Goal: Navigation & Orientation: Find specific page/section

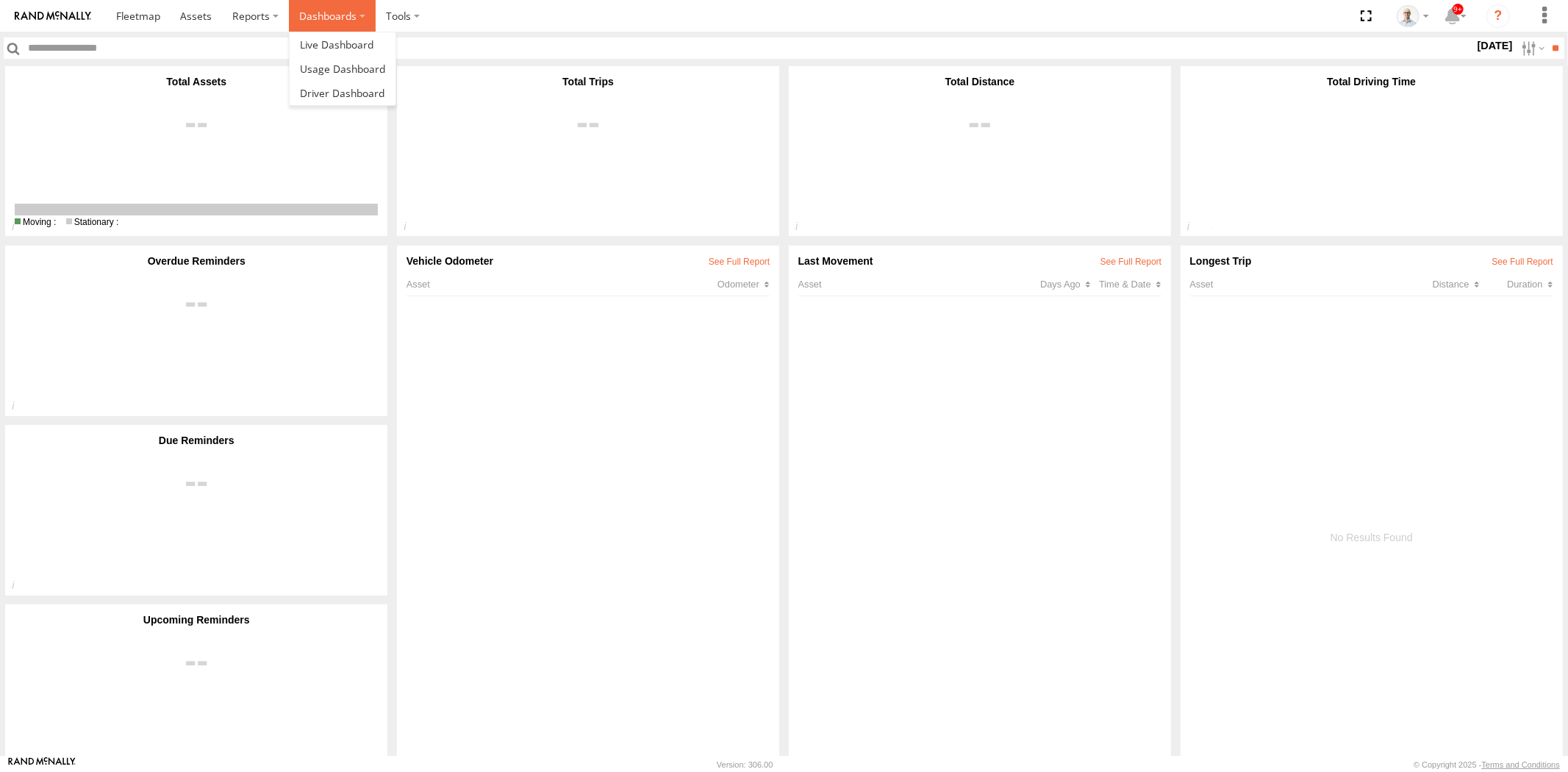
click at [298, 12] on label "Dashboards" at bounding box center [332, 16] width 87 height 31
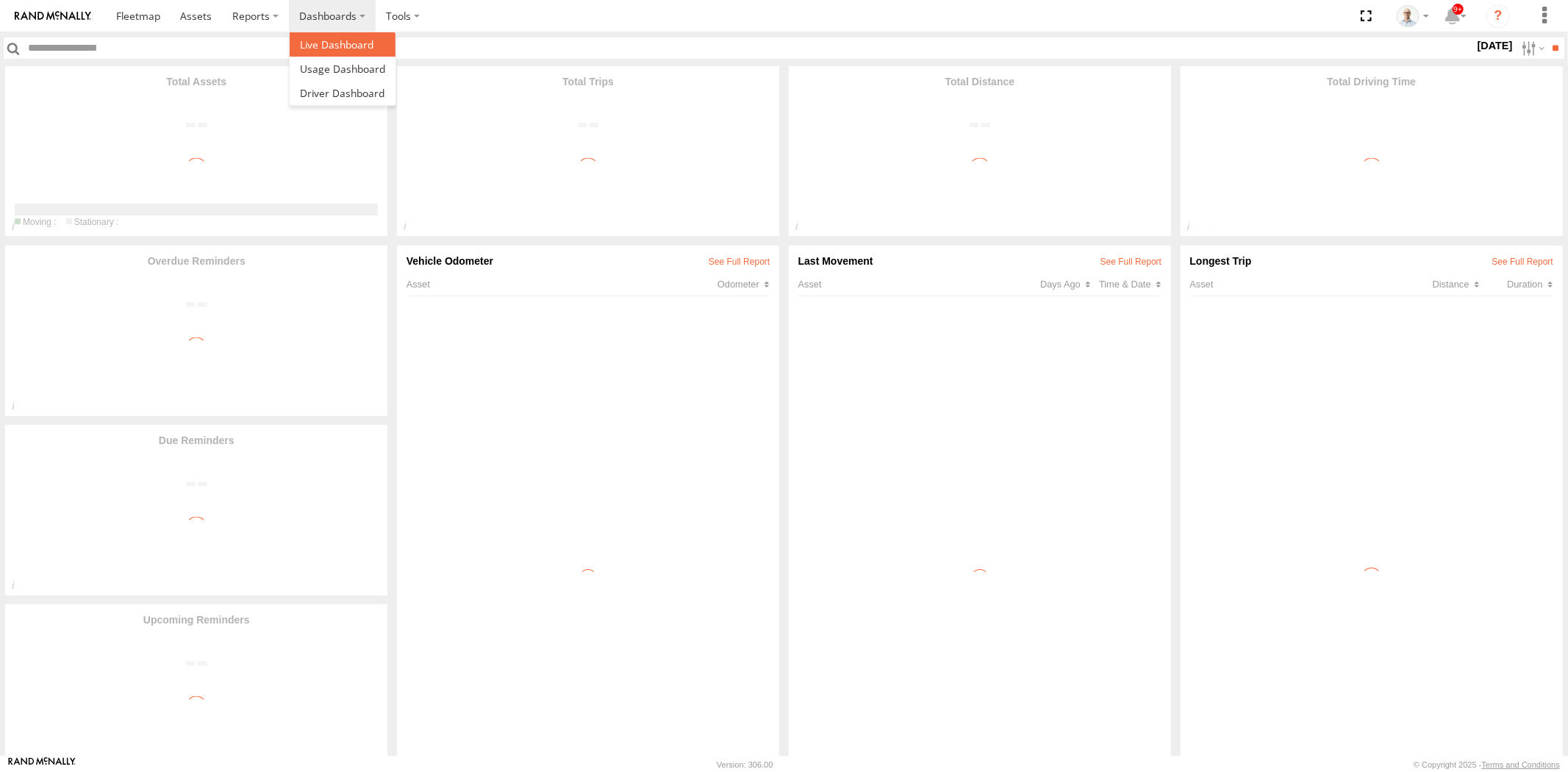
click at [319, 45] on span at bounding box center [337, 44] width 74 height 14
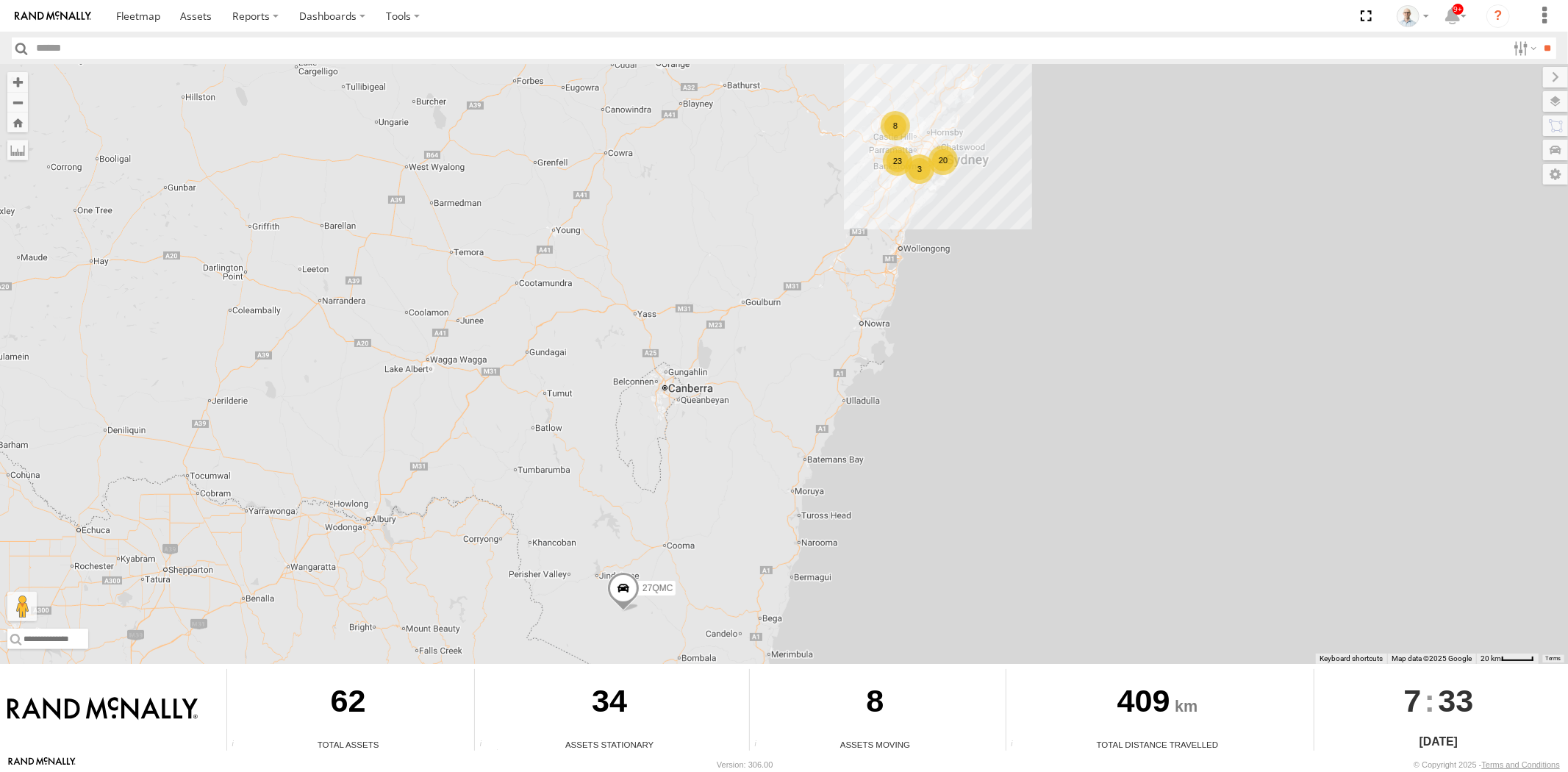
click at [936, 162] on div "20" at bounding box center [944, 160] width 30 height 30
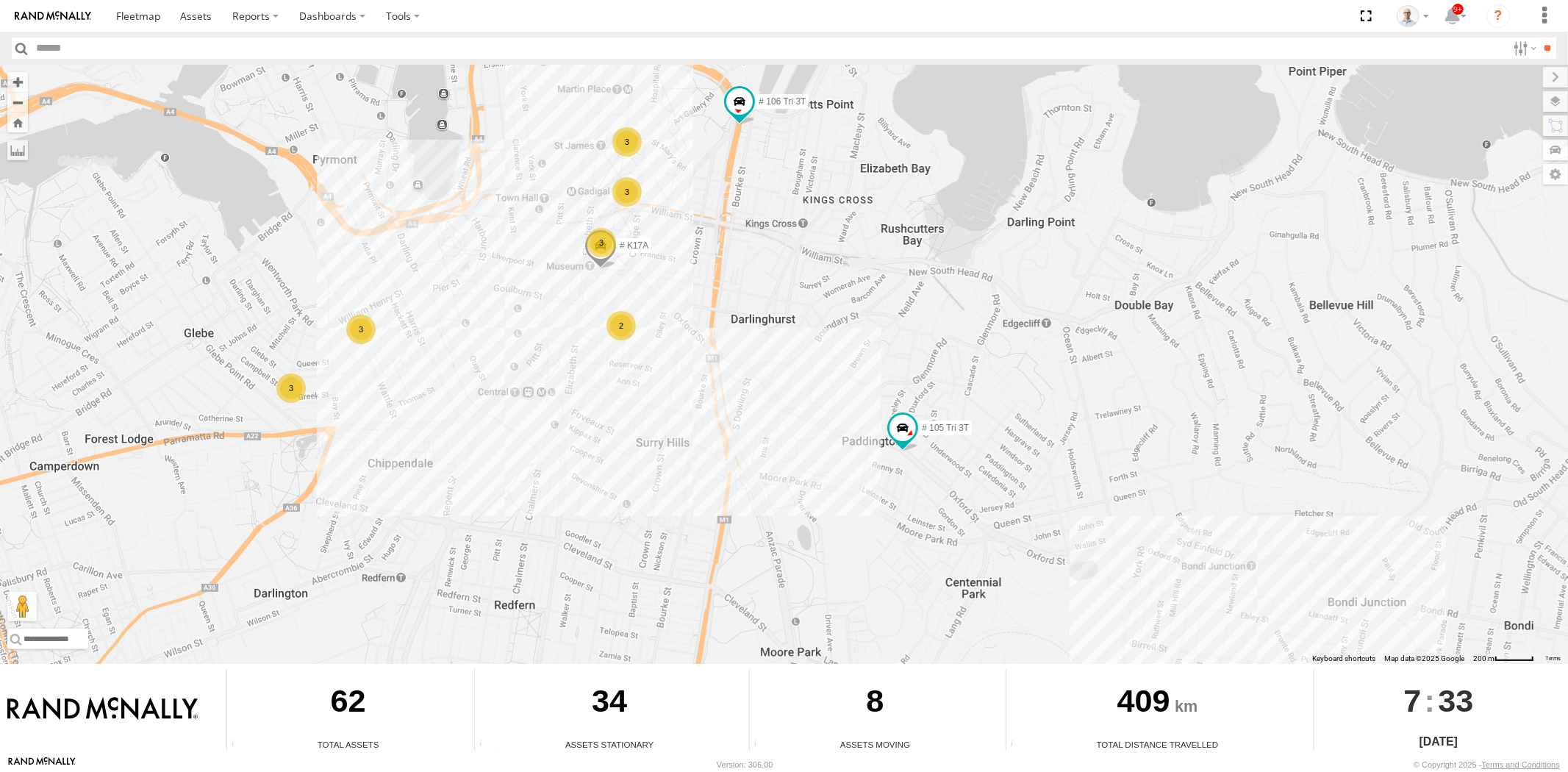
drag, startPoint x: 1011, startPoint y: 515, endPoint x: 751, endPoint y: 393, distance: 287.2
click at [767, 402] on div "27QMC 3 3 3 3 3 2 # 105 Tri 3T # 106 Tri 3T # K17A" at bounding box center [784, 363] width 1568 height 599
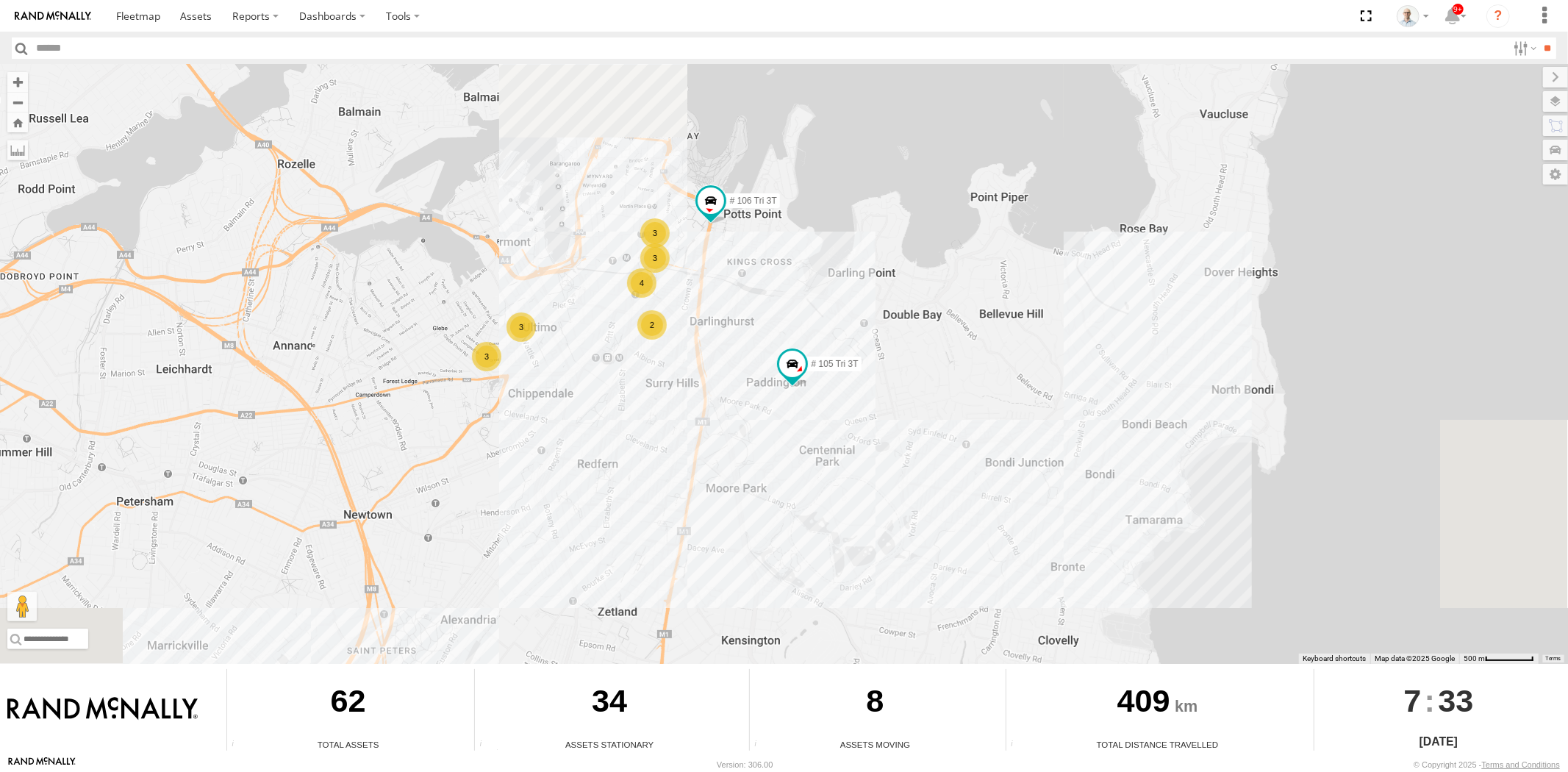
drag, startPoint x: 731, startPoint y: 452, endPoint x: 719, endPoint y: 263, distance: 189.4
click at [718, 263] on div "27QMC # 105 Tri 3T # 106 Tri 3T 4 3 3 3 3 2" at bounding box center [784, 363] width 1568 height 599
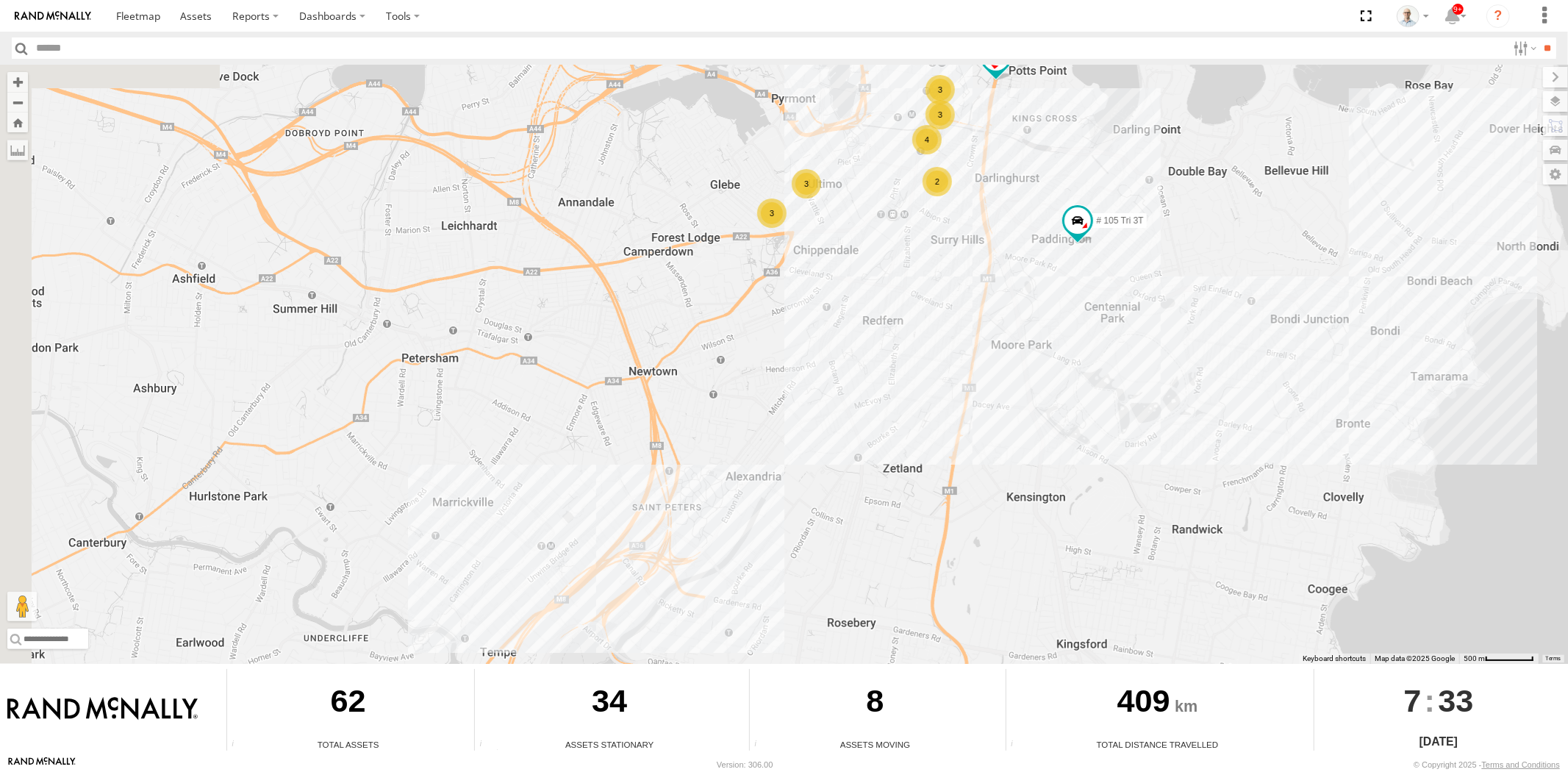
drag, startPoint x: 396, startPoint y: 414, endPoint x: 640, endPoint y: 413, distance: 244.0
click at [614, 529] on div "27QMC # 105 Tri 3T # 106 Tri 3T 4 3 3 3 3 2" at bounding box center [784, 363] width 1568 height 599
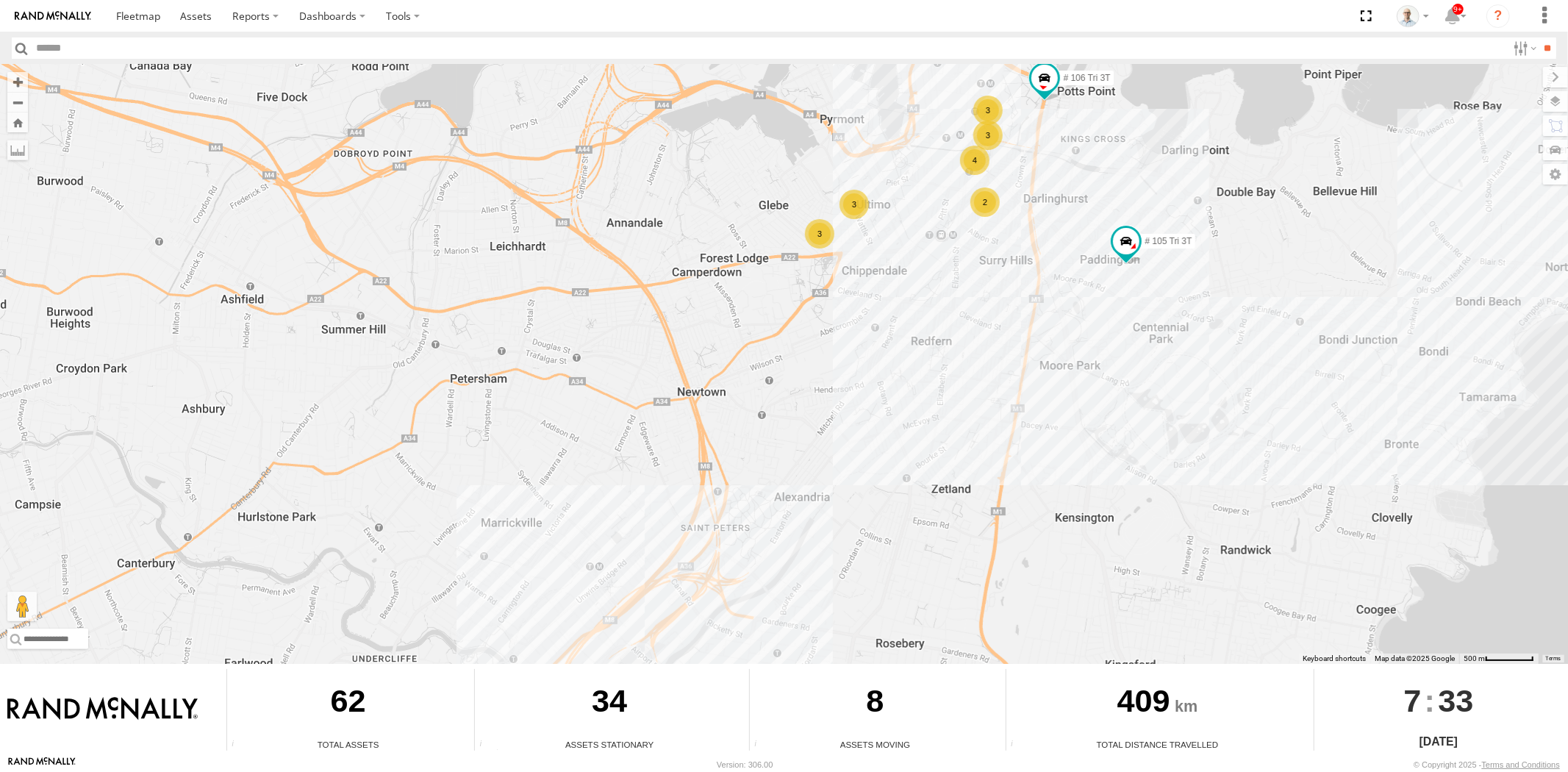
click at [985, 203] on div "2" at bounding box center [985, 203] width 30 height 30
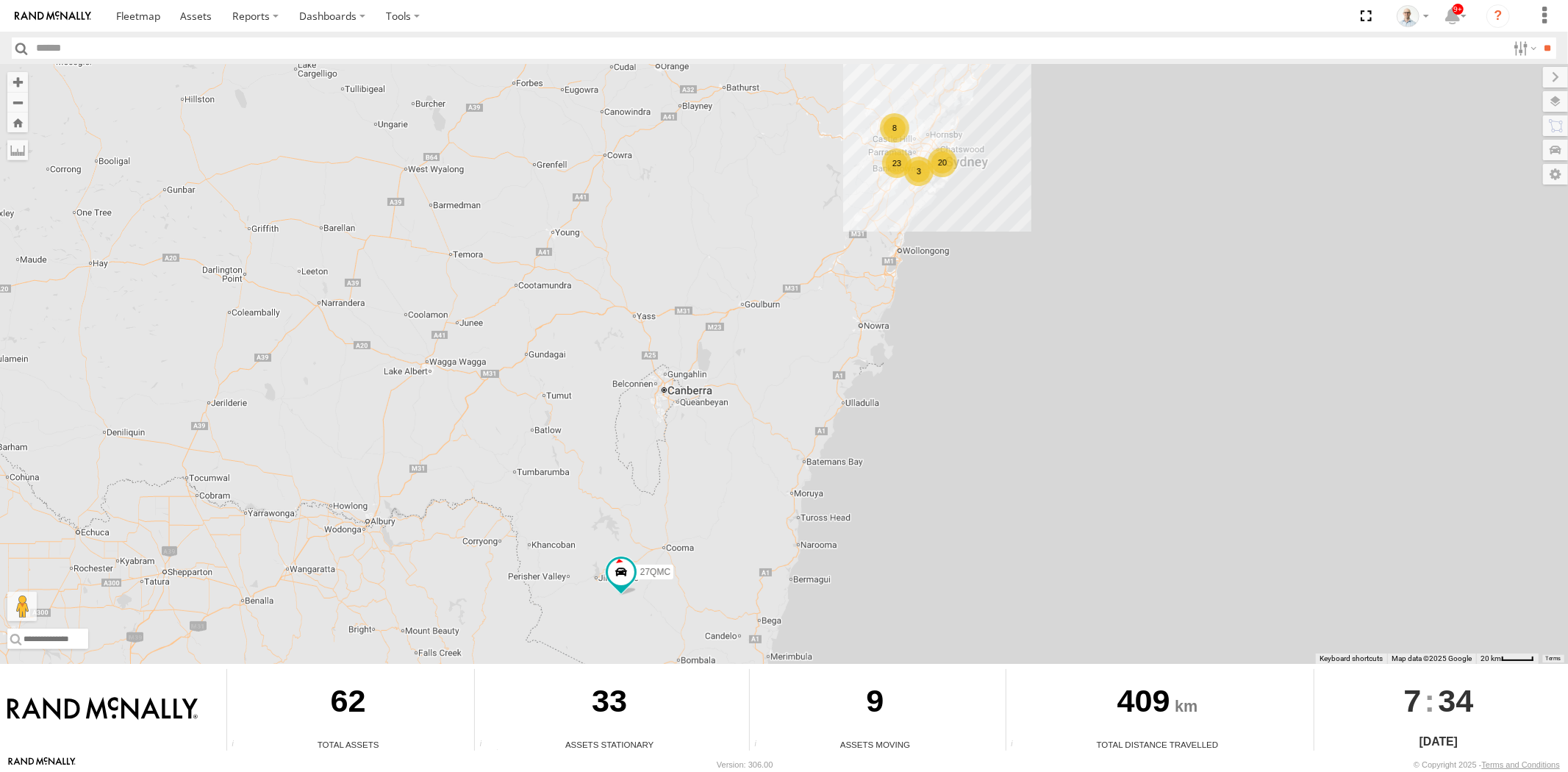
click at [950, 172] on div "20" at bounding box center [943, 163] width 30 height 30
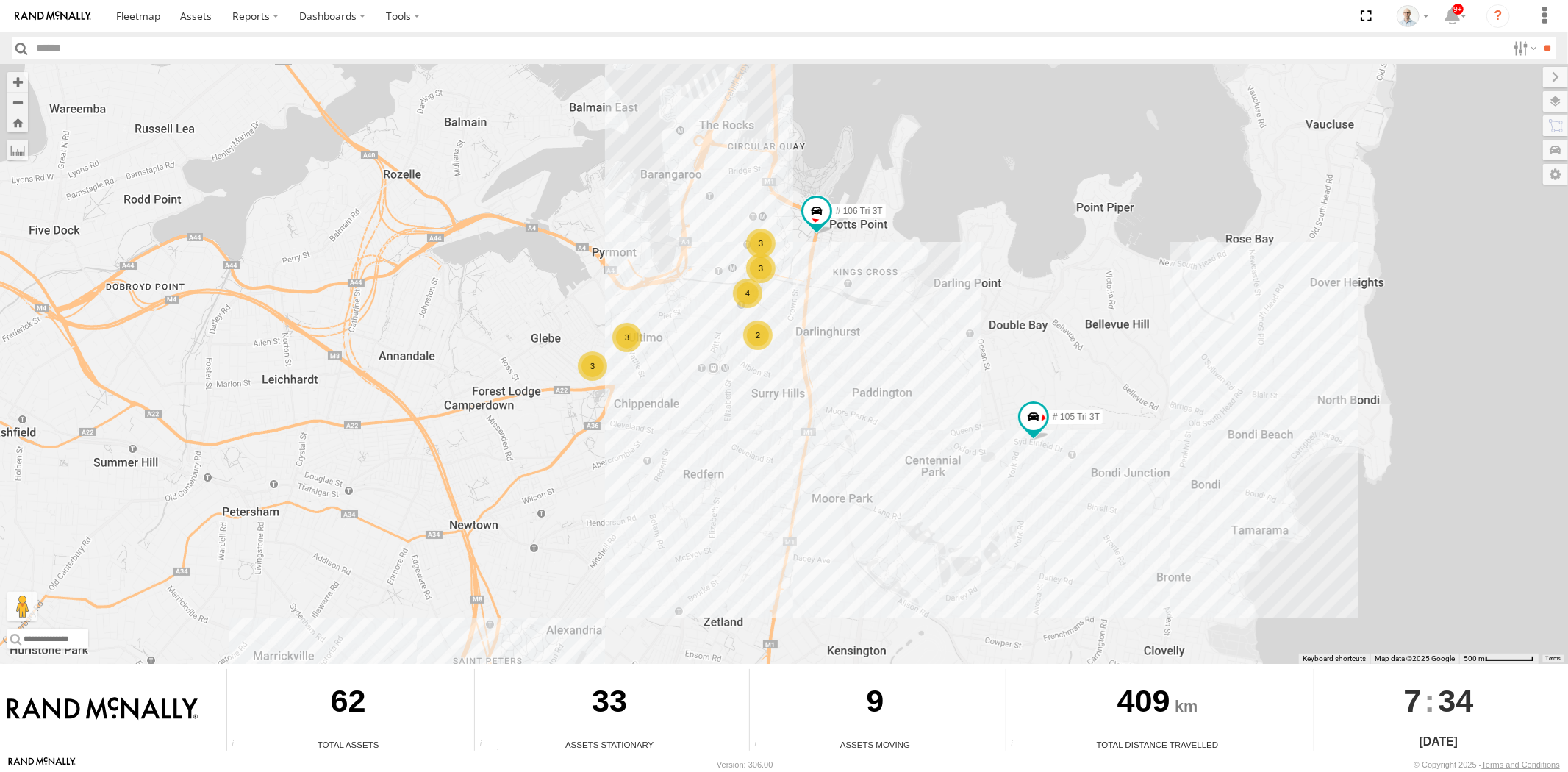
drag, startPoint x: 857, startPoint y: 549, endPoint x: 787, endPoint y: 434, distance: 134.6
click at [803, 453] on div "27QMC # 105 Tri 3T # 106 Tri 3T 4 3 3 3 3 2" at bounding box center [784, 363] width 1568 height 599
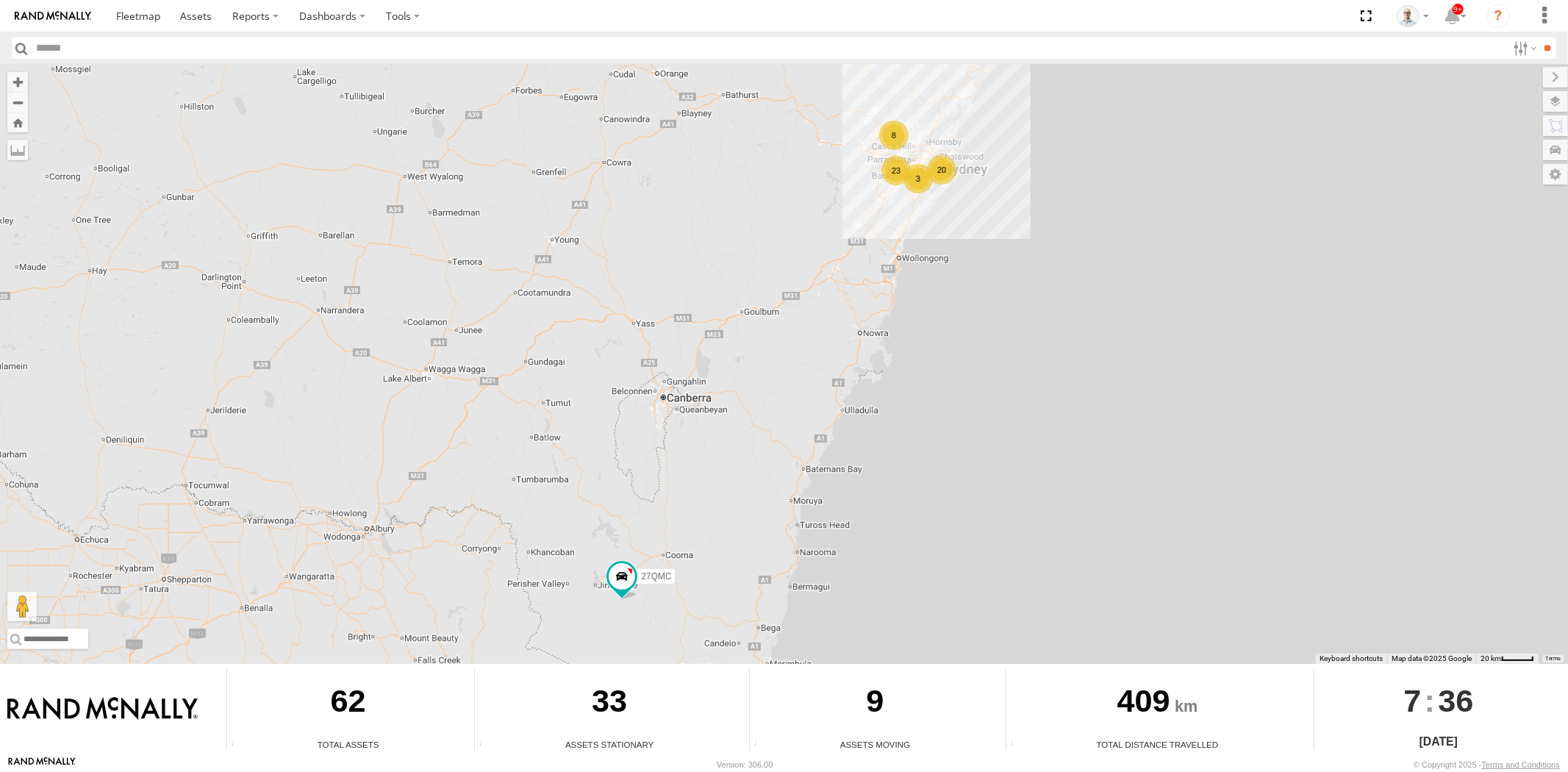
click at [890, 183] on div "23" at bounding box center [896, 170] width 30 height 30
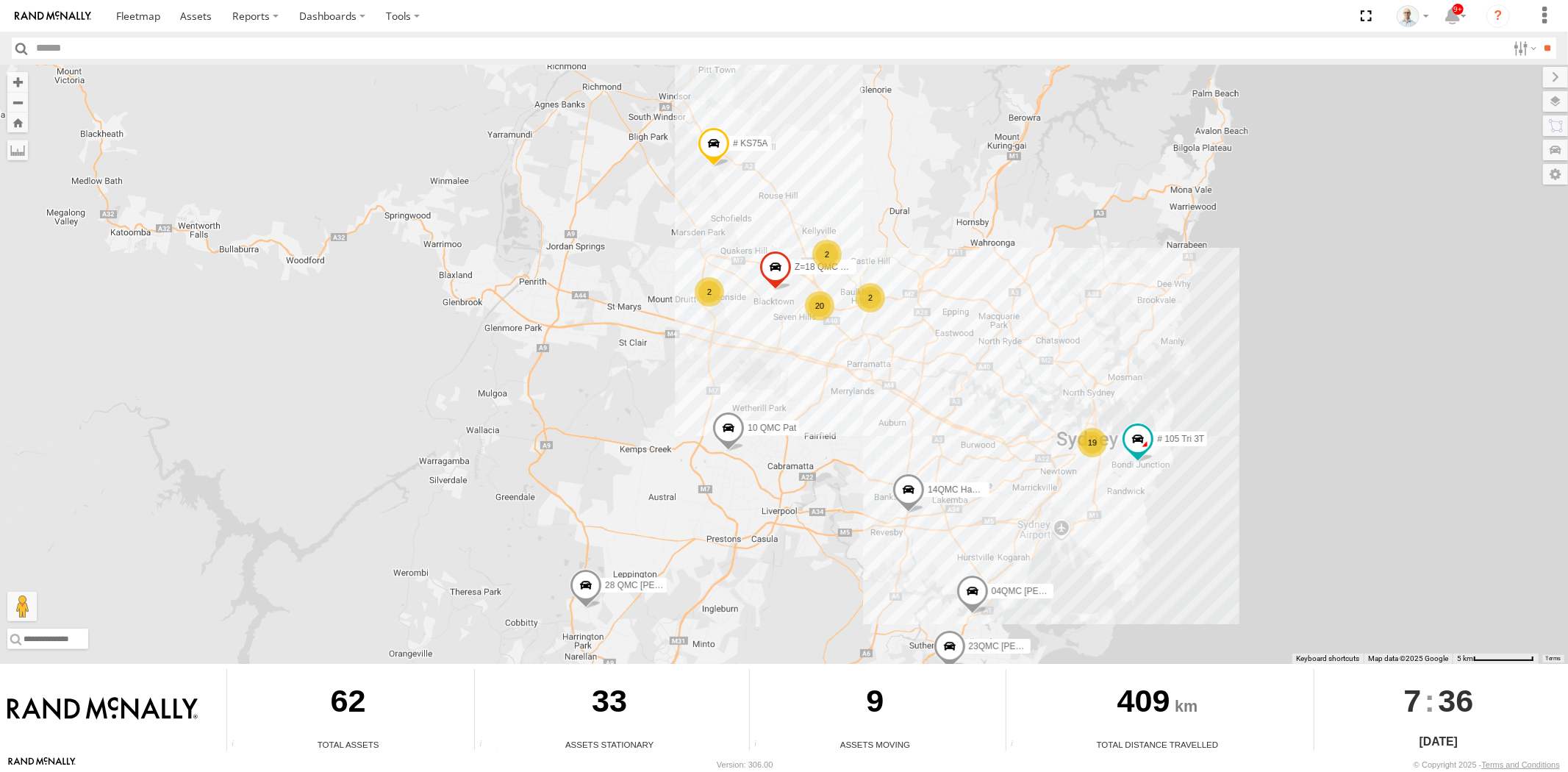
drag, startPoint x: 864, startPoint y: 252, endPoint x: 838, endPoint y: 296, distance: 51.1
click at [838, 296] on div "27QMC 19 10 QMC Pat 2 20 # KS75A 2 14QMC Hamza 04QMC Francesco 2 Z=18 QMC Writt…" at bounding box center [784, 363] width 1568 height 599
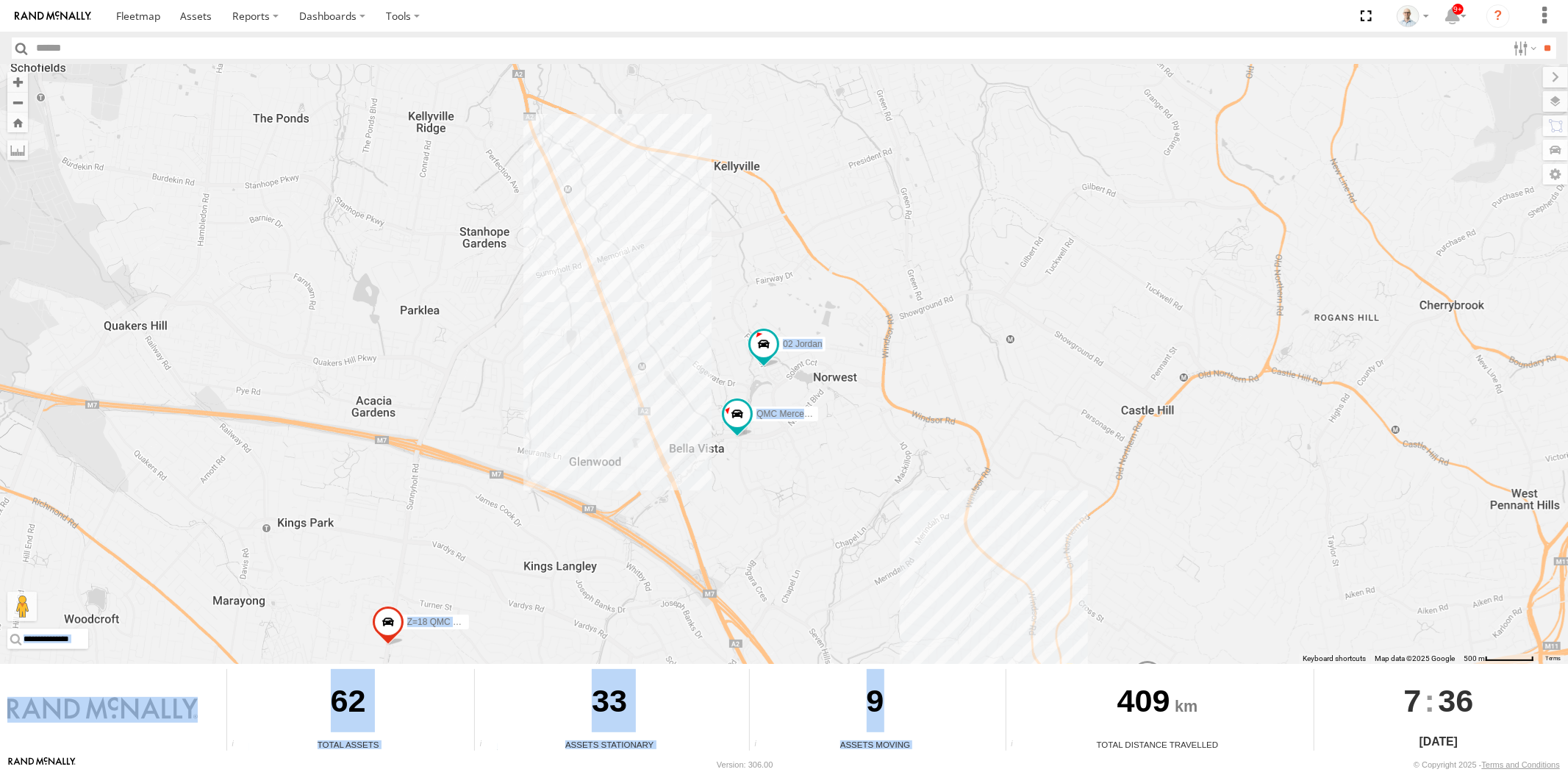
drag, startPoint x: 847, startPoint y: 652, endPoint x: 785, endPoint y: 509, distance: 155.9
click at [785, 509] on div "← Move left → Move right ↑ Move up ↓ Move down + Zoom in - Zoom out Home Jump l…" at bounding box center [784, 409] width 1568 height 691
click at [791, 509] on div "27QMC 10 QMC Pat # KS75A 14QMC Hamza 04QMC Francesco Z=18 QMC Written off 28 QM…" at bounding box center [784, 363] width 1568 height 599
click at [1043, 443] on div "27QMC 10 QMC Pat # KS75A 14QMC Hamza 04QMC Francesco Z=18 QMC Written off 28 QM…" at bounding box center [784, 363] width 1568 height 599
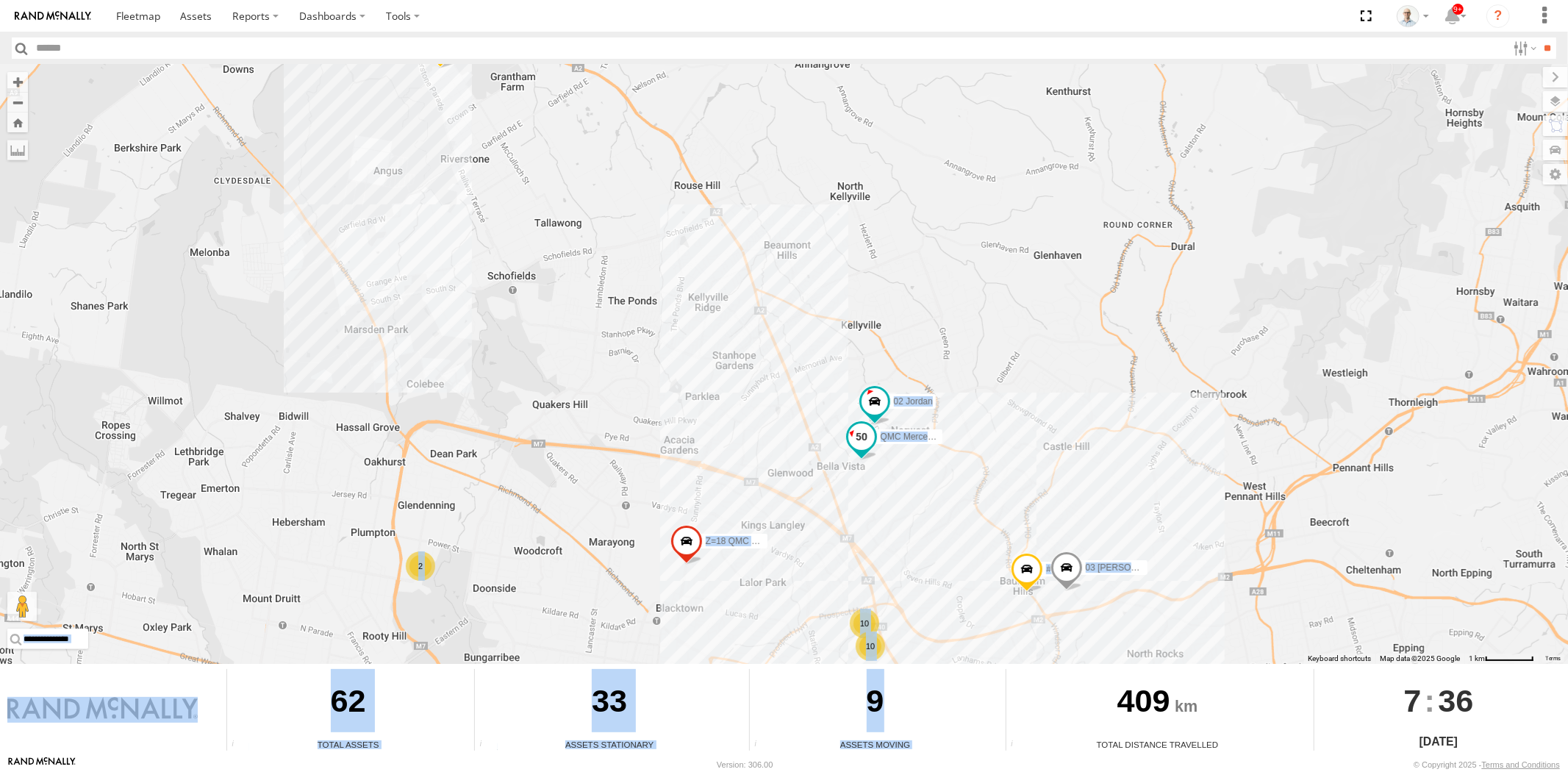
click at [863, 444] on span at bounding box center [861, 436] width 26 height 26
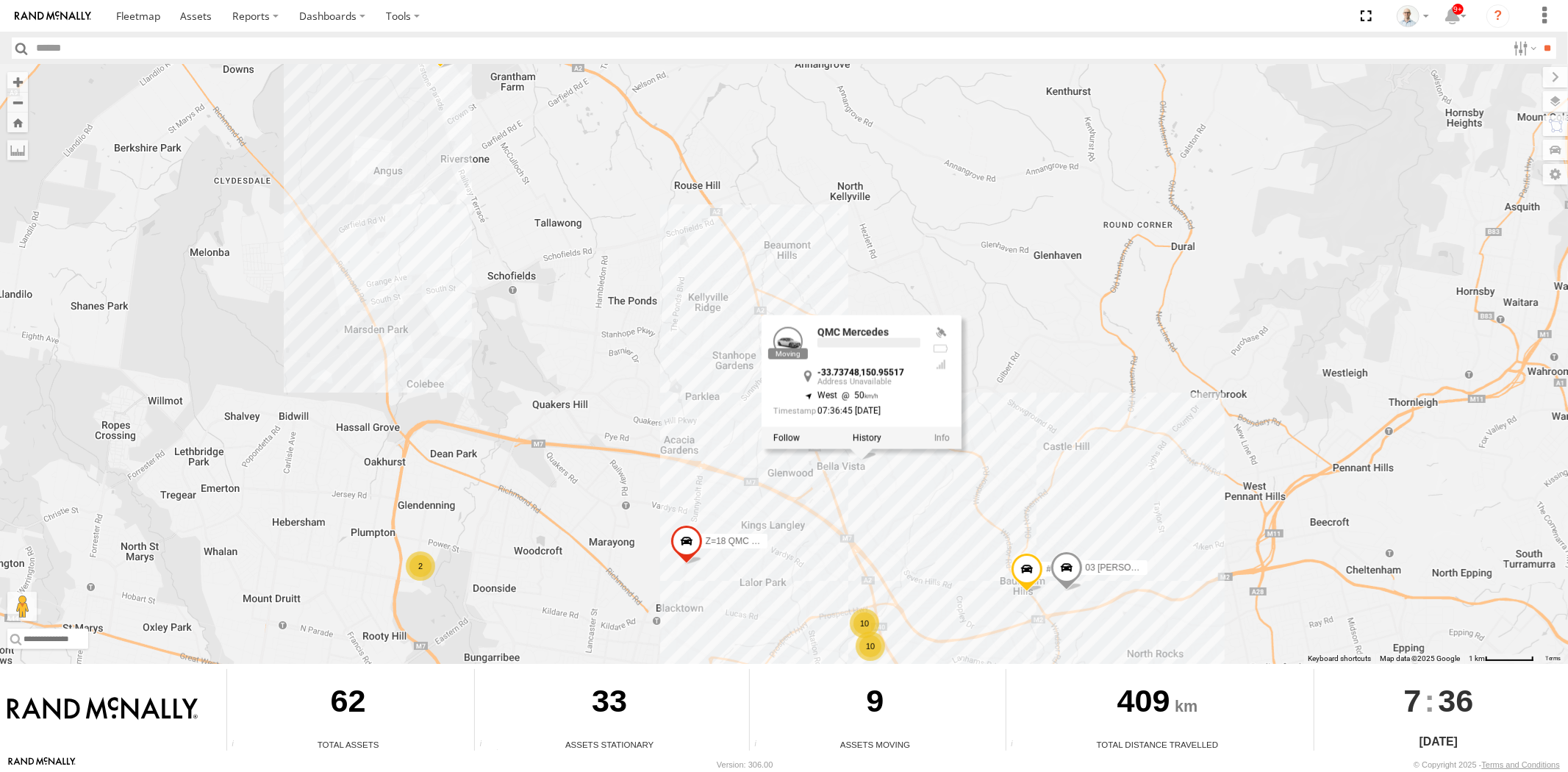
click at [963, 549] on div "27QMC 10 QMC Pat # KS75A 14QMC Hamza 04QMC Francesco Z=18 QMC Written off 28 QM…" at bounding box center [784, 363] width 1568 height 599
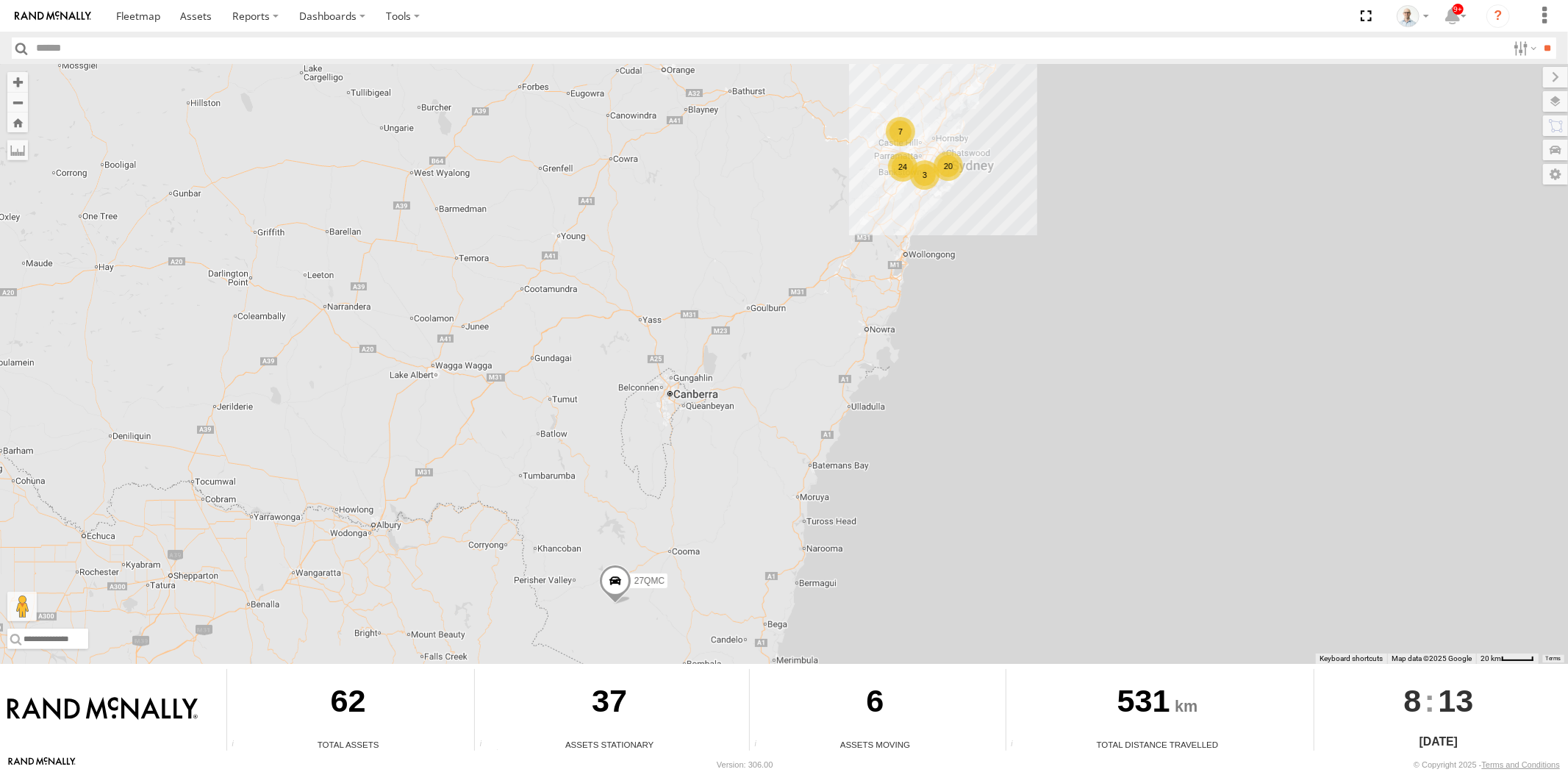
click at [914, 173] on div "3" at bounding box center [924, 175] width 30 height 30
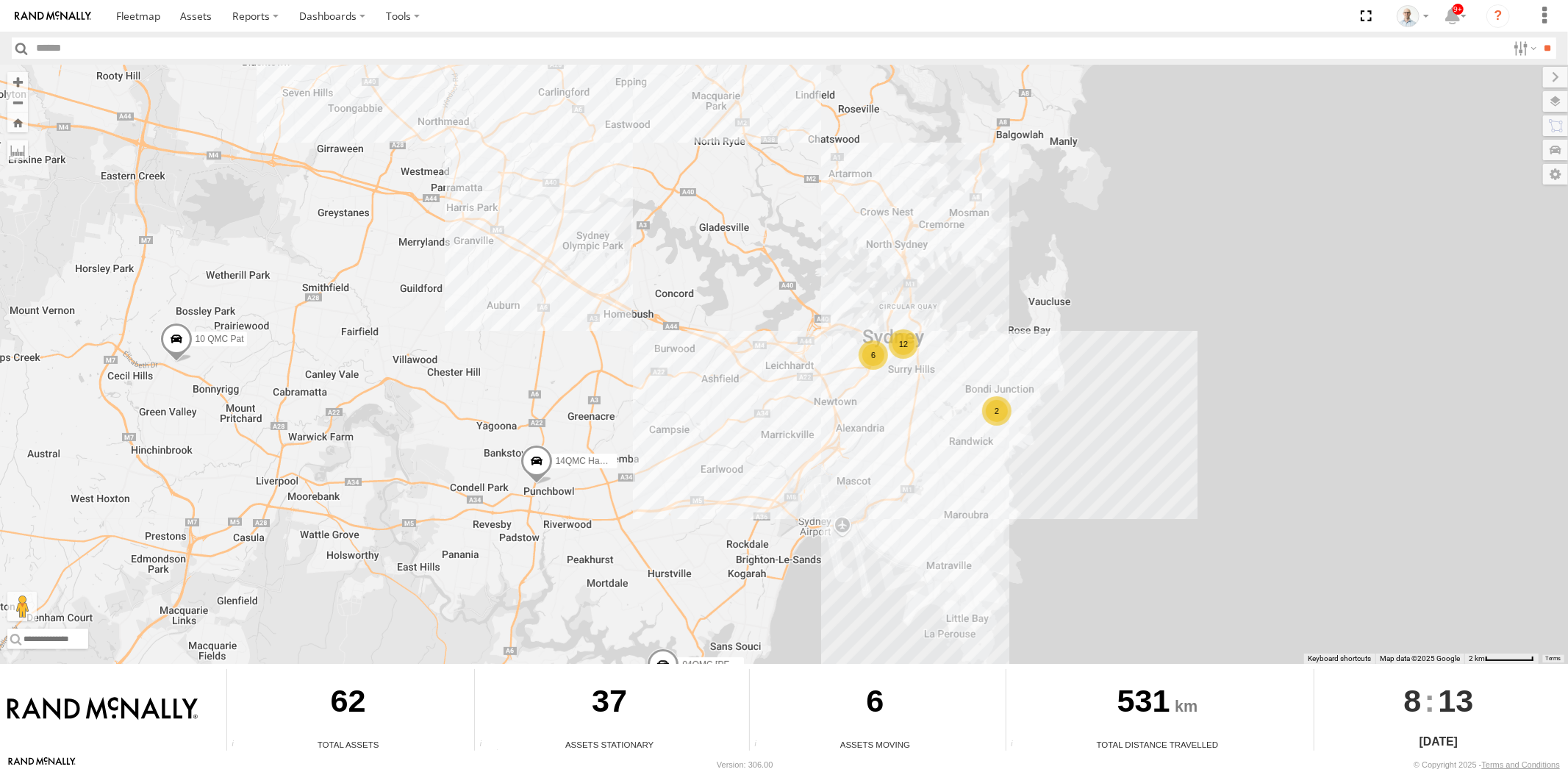
drag, startPoint x: 1001, startPoint y: 297, endPoint x: 809, endPoint y: 583, distance: 344.5
click at [809, 583] on div "27QMC 12 6 10 QMC Pat 14QMC Hamza 04QMC [PERSON_NAME] 28 QMC [PERSON_NAME] 2 23…" at bounding box center [784, 363] width 1568 height 599
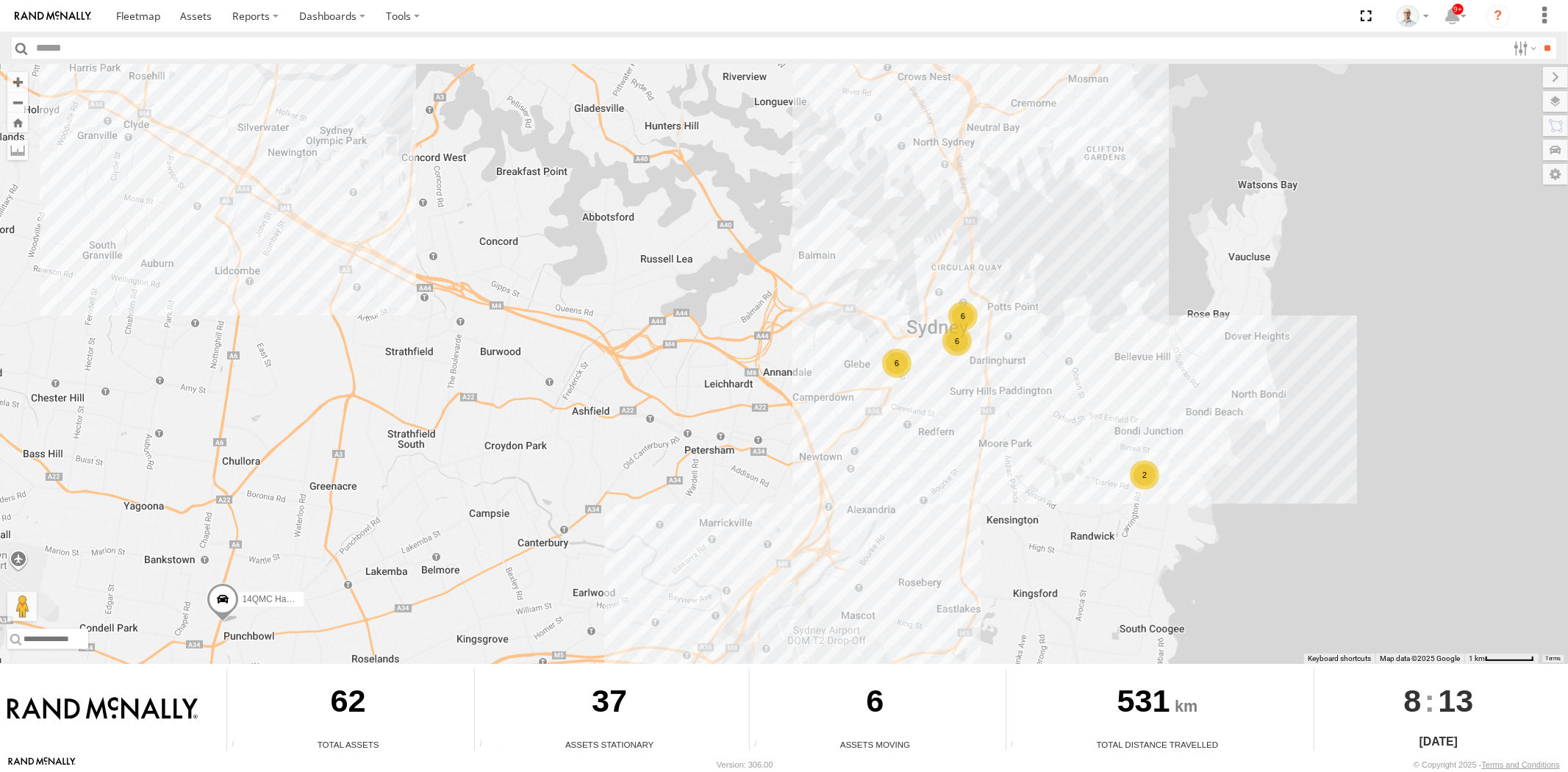
click at [905, 362] on div "6" at bounding box center [897, 363] width 30 height 30
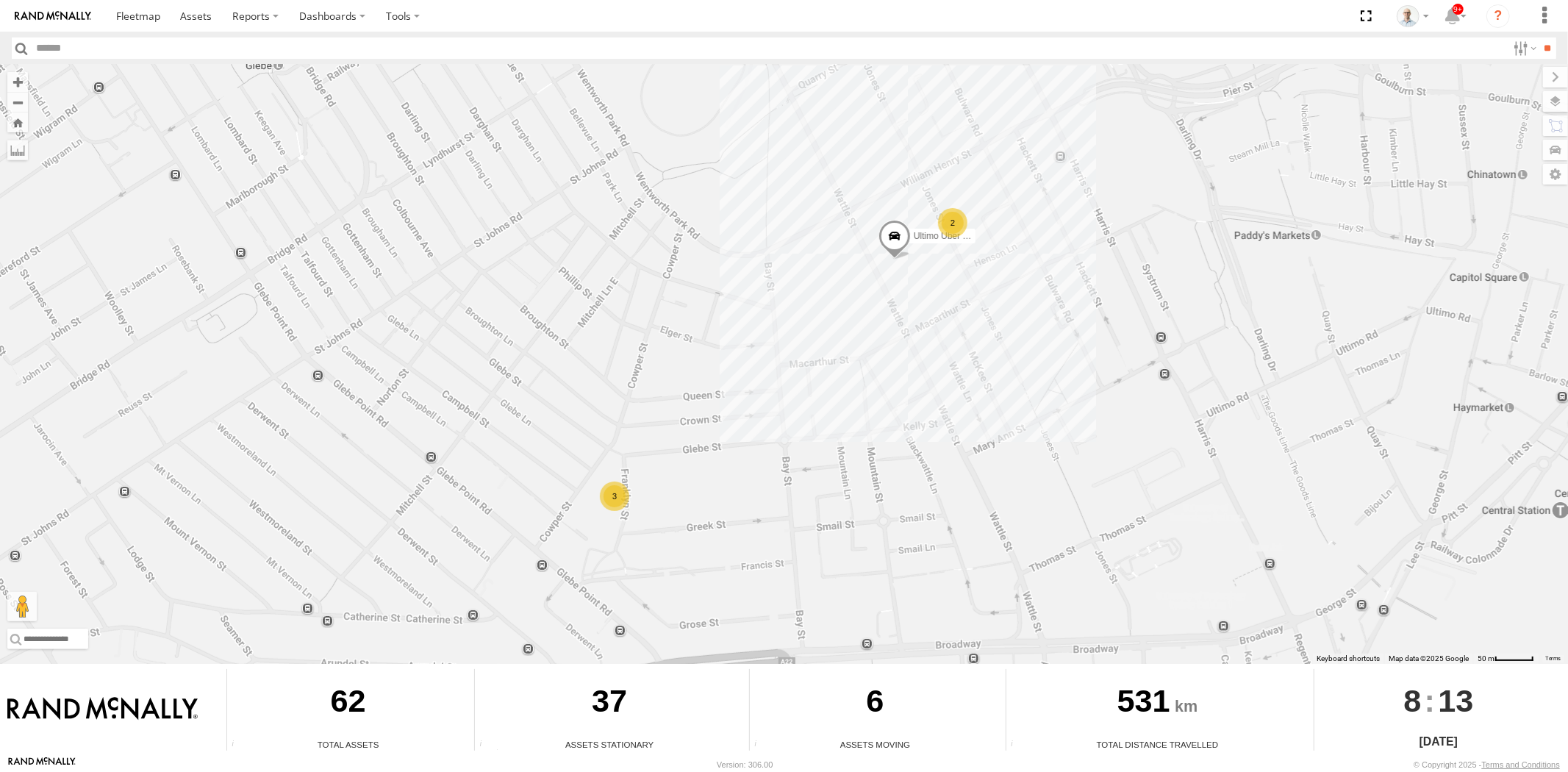
click at [618, 483] on div "3" at bounding box center [615, 496] width 30 height 30
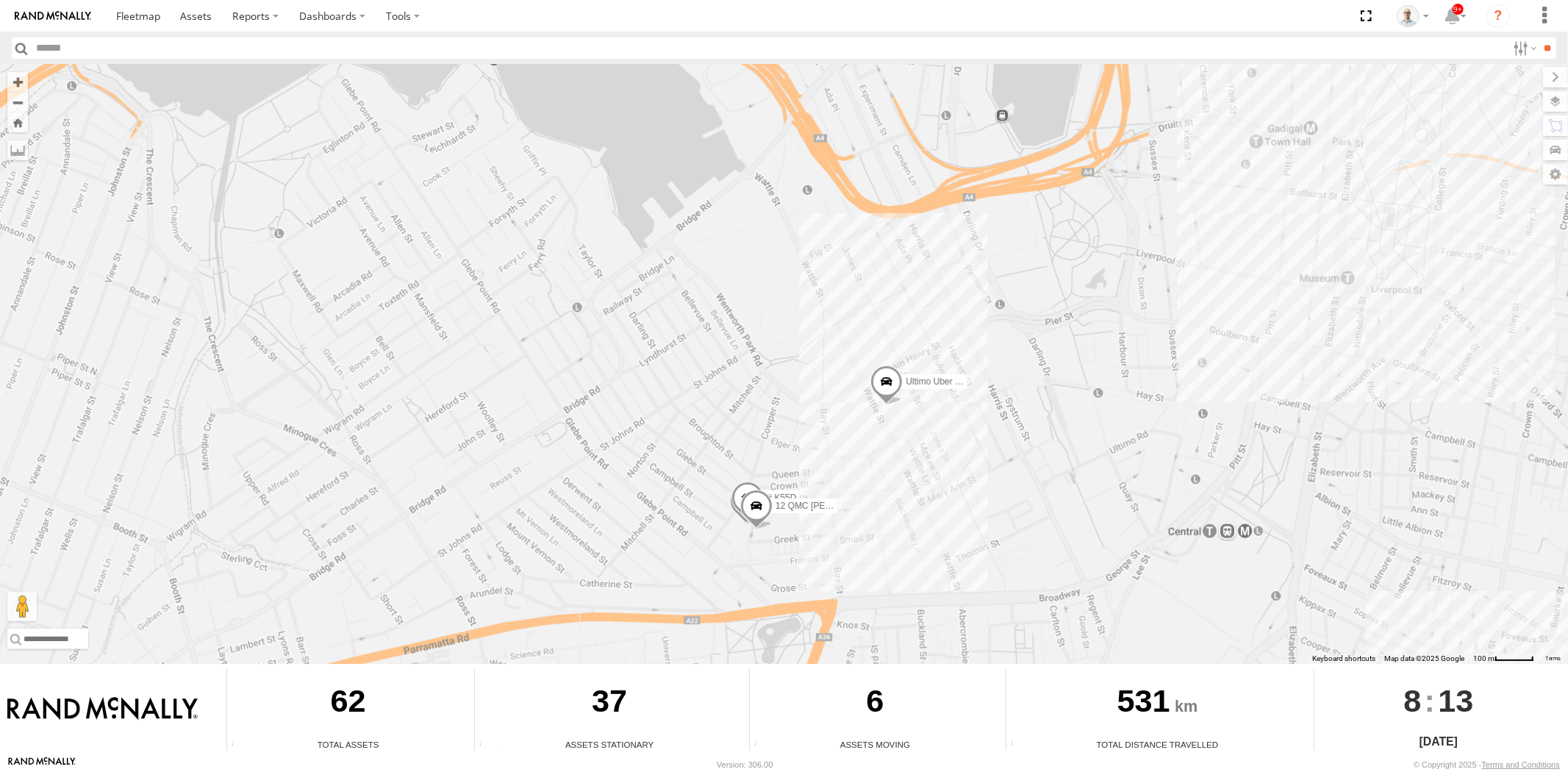
drag, startPoint x: 1081, startPoint y: 496, endPoint x: 856, endPoint y: 493, distance: 225.0
click at [857, 494] on div "27QMC 10 QMC Pat 14QMC Hamza 04QMC Francesco 28 QMC Nathan 23QMC Paul Ultimo Ub…" at bounding box center [784, 363] width 1568 height 599
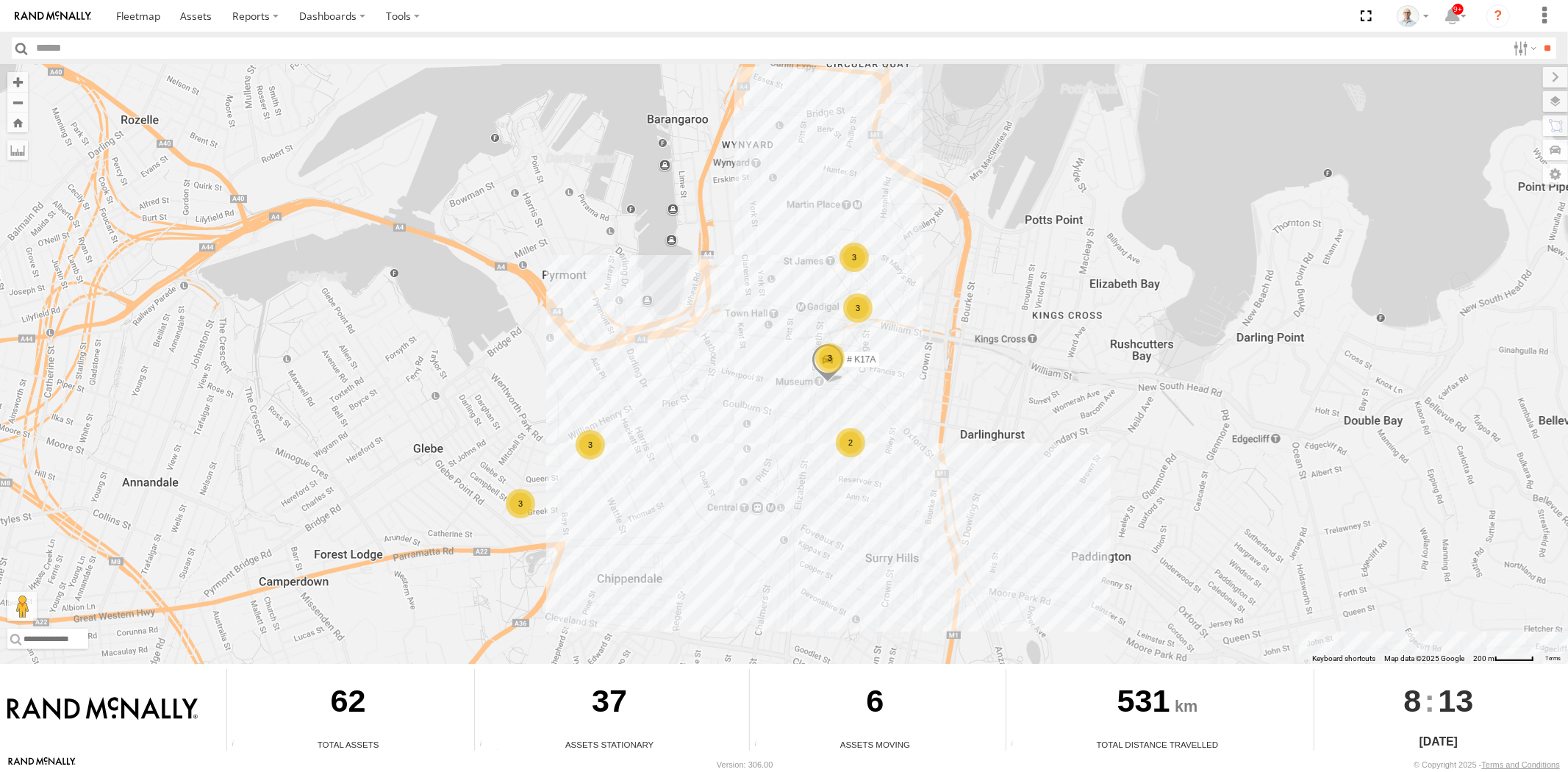
click at [856, 420] on div "27QMC 10 QMC Pat 14QMC Hamza 04QMC Francesco 28 QMC Nathan 23QMC Paul # K17A 3 …" at bounding box center [784, 363] width 1568 height 599
click at [850, 436] on div "2" at bounding box center [851, 443] width 30 height 30
